Goal: Information Seeking & Learning: Find specific fact

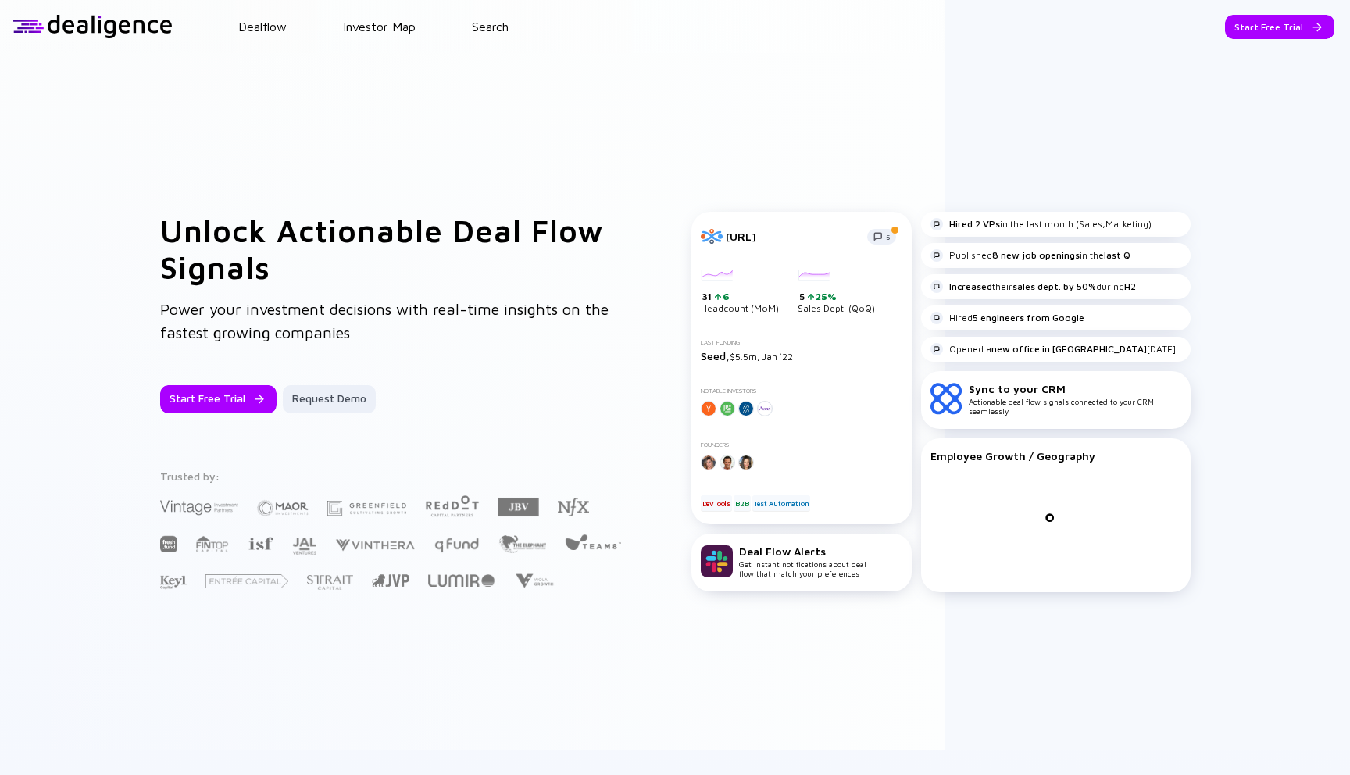
click at [499, 39] on header "Dealflow Investor Map Search Start Free Trial Dealflow Investor Map Start Free …" at bounding box center [675, 26] width 1350 height 53
click at [499, 38] on header "Dealflow Investor Map Search Start Free Trial Dealflow Investor Map Start Free …" at bounding box center [675, 26] width 1350 height 53
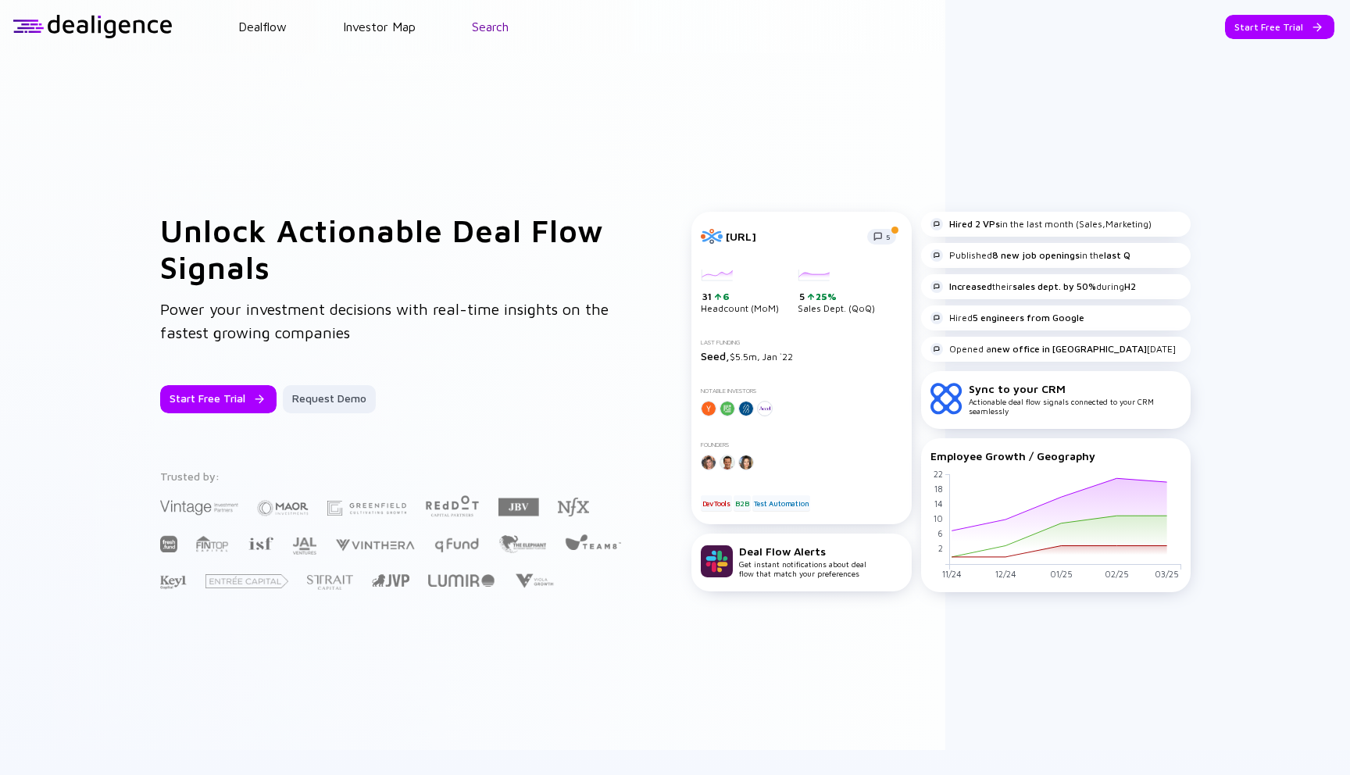
click at [499, 29] on link "Search" at bounding box center [490, 27] width 37 height 14
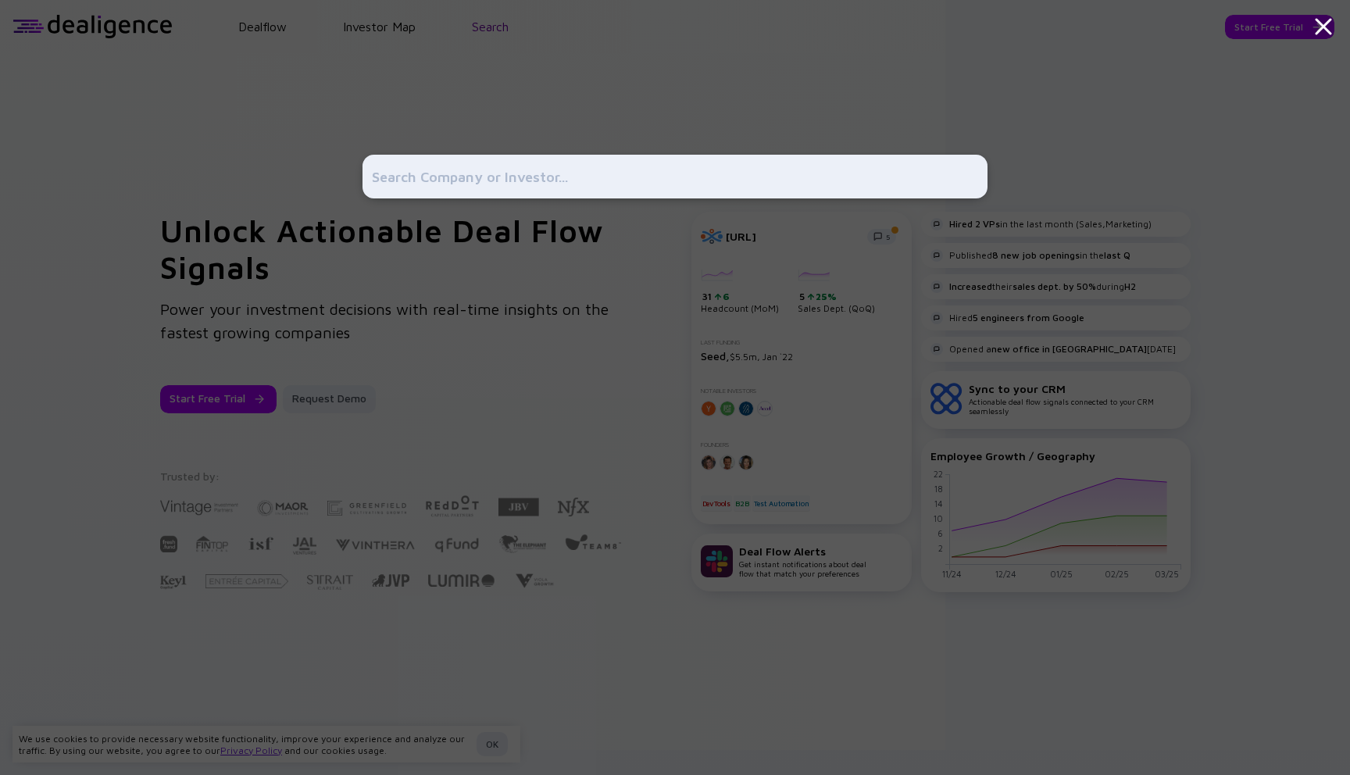
type input "c"
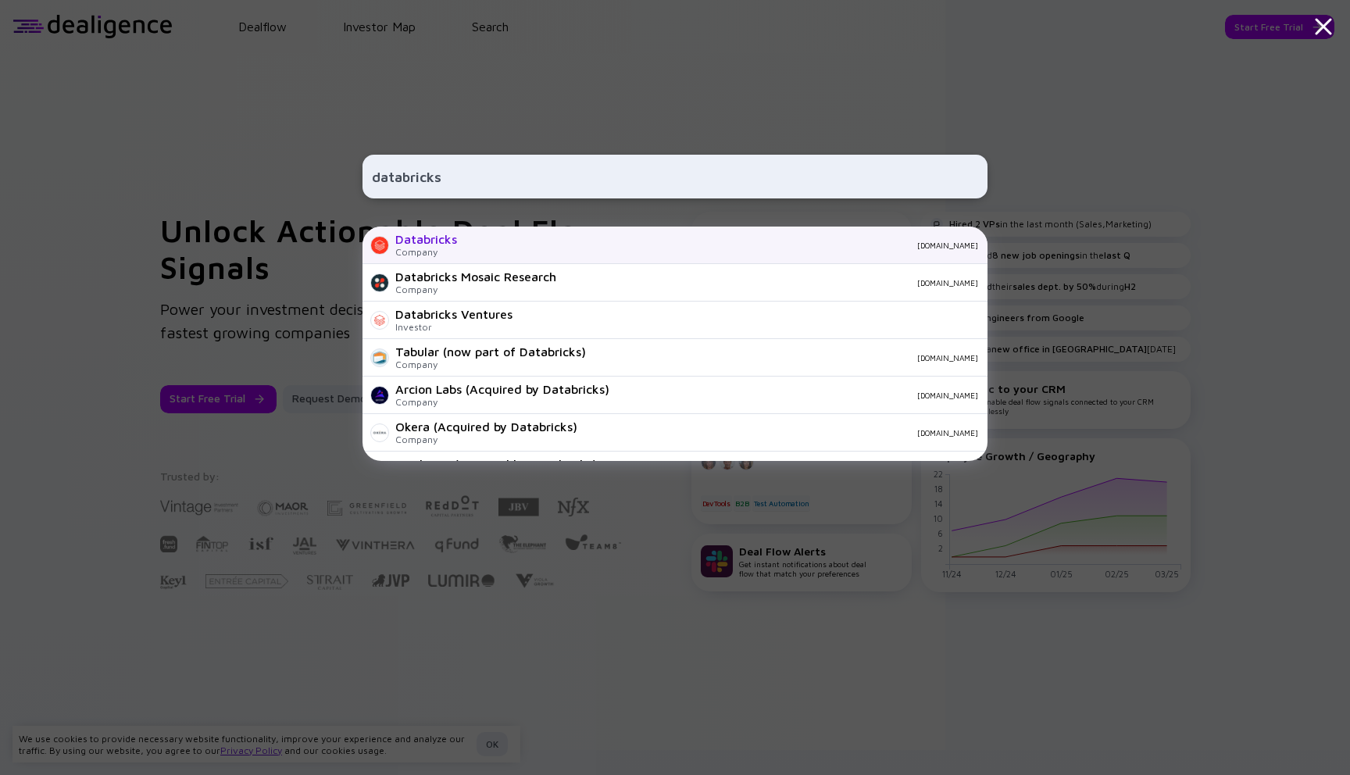
type input "databricks"
click at [497, 230] on div "Databricks Company [DOMAIN_NAME]" at bounding box center [675, 246] width 625 height 38
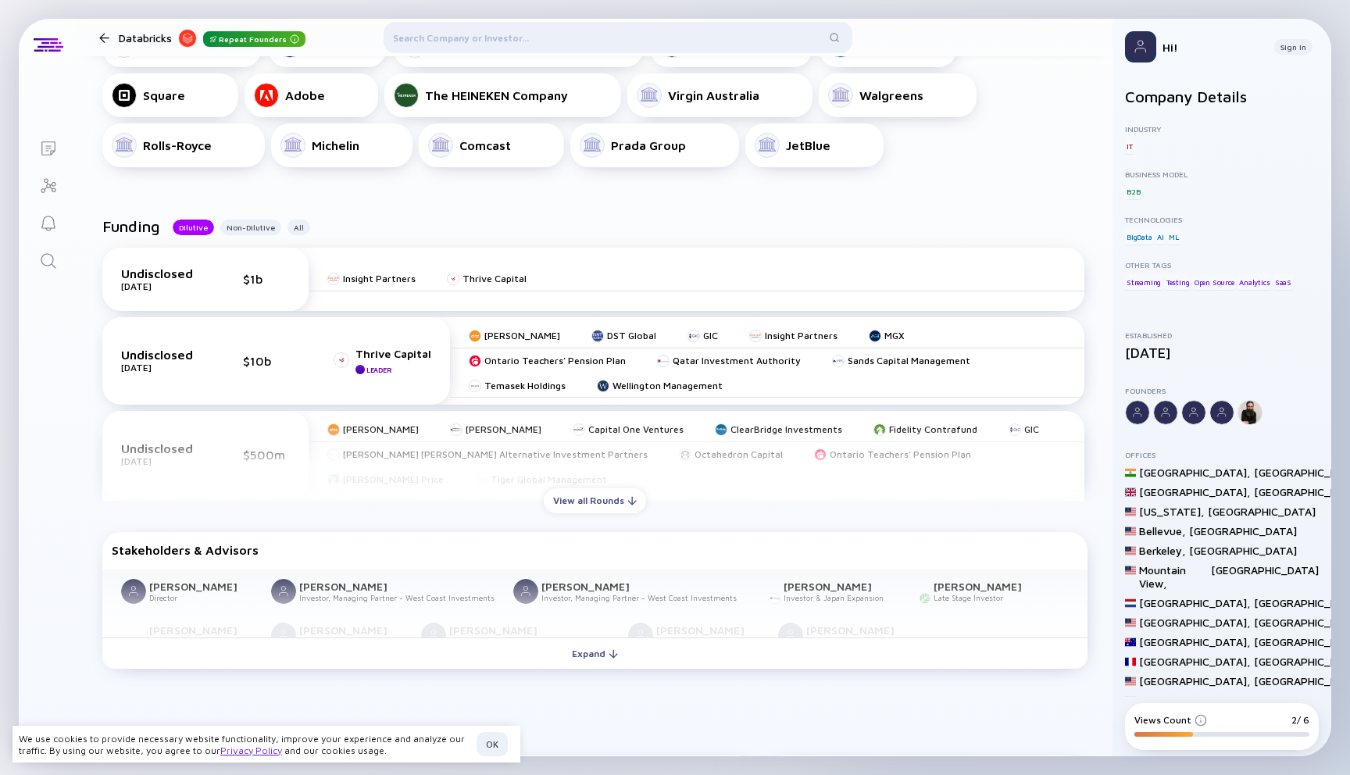
scroll to position [689, 0]
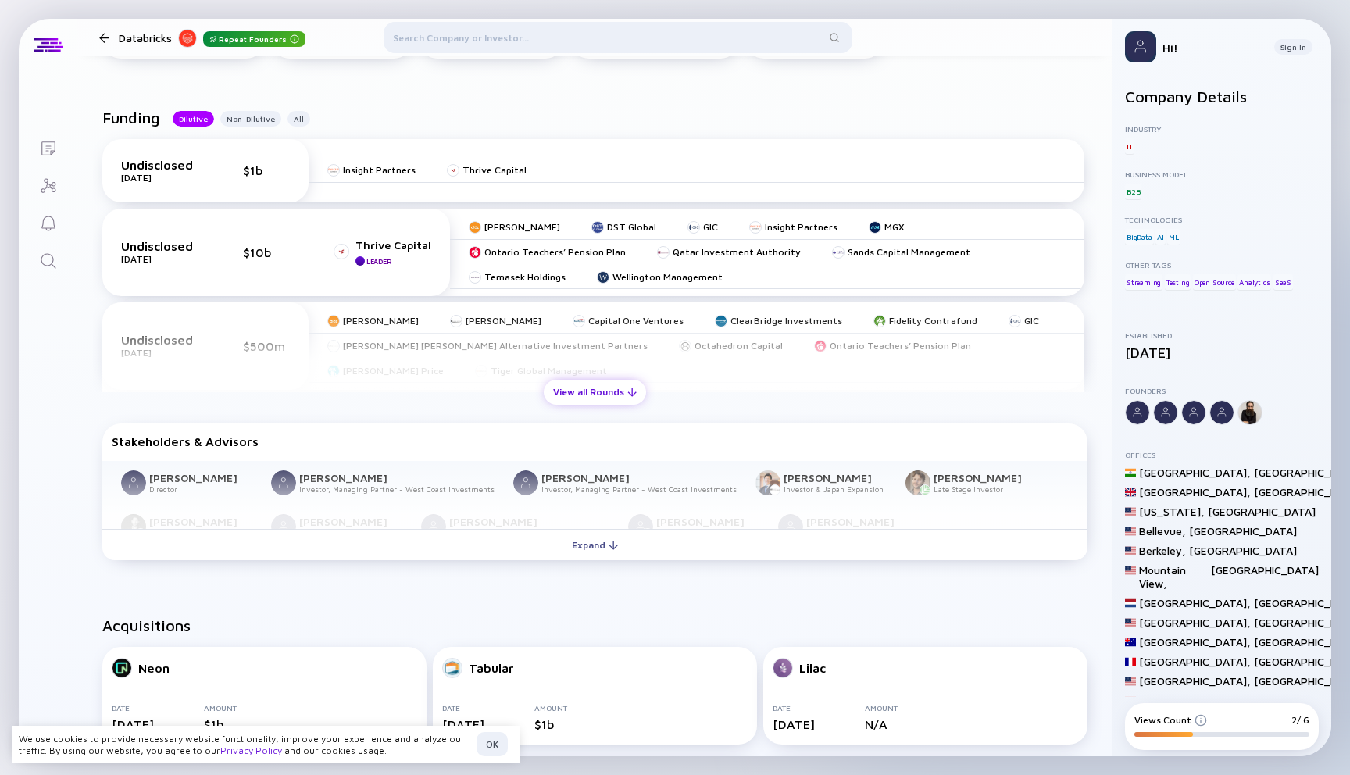
click at [599, 390] on div "View all Rounds" at bounding box center [595, 392] width 102 height 24
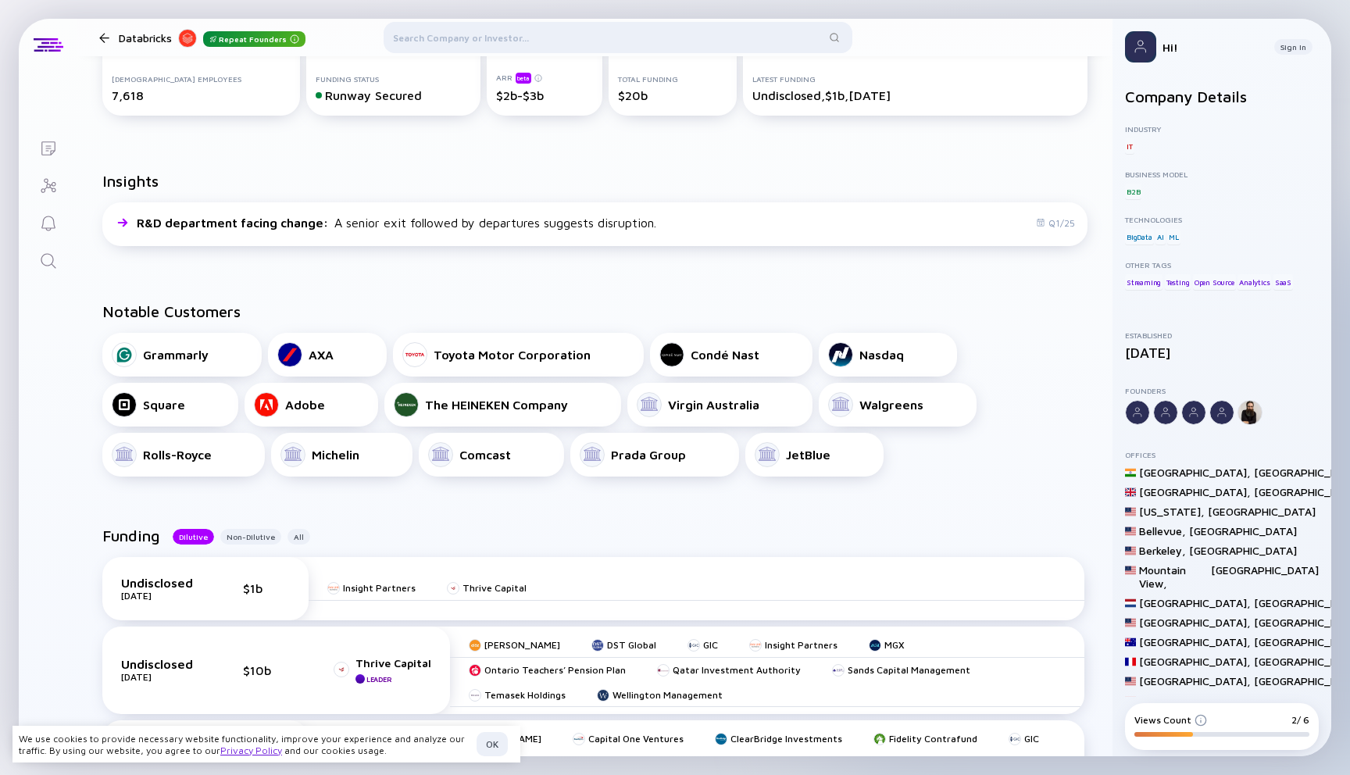
scroll to position [0, 0]
